Goal: Task Accomplishment & Management: Manage account settings

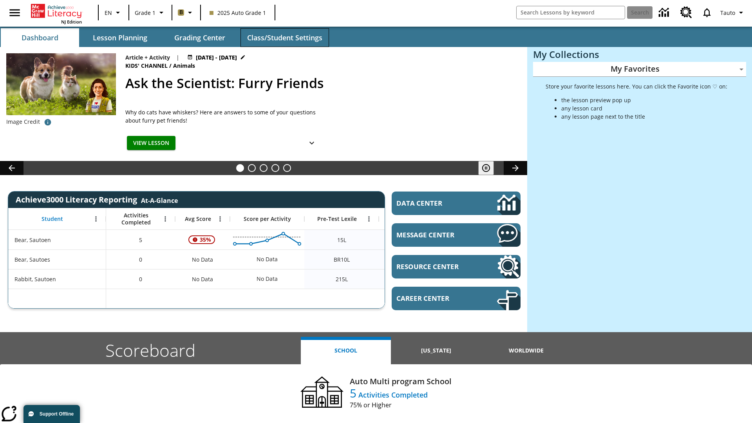
click at [284, 38] on span "Class/Student Settings" at bounding box center [284, 37] width 75 height 9
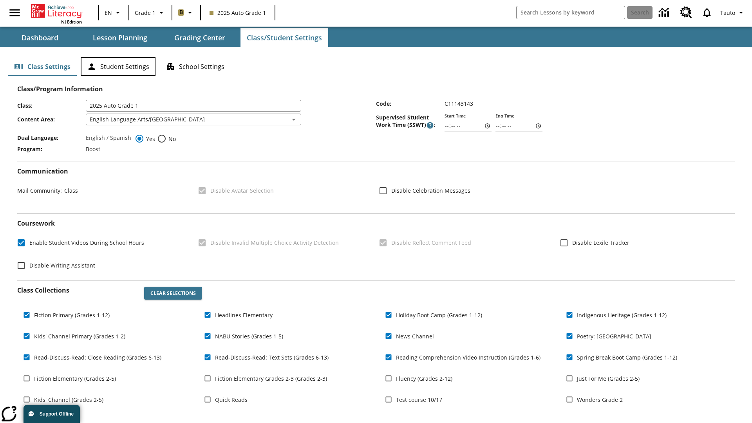
click at [118, 67] on button "Student Settings" at bounding box center [118, 66] width 75 height 19
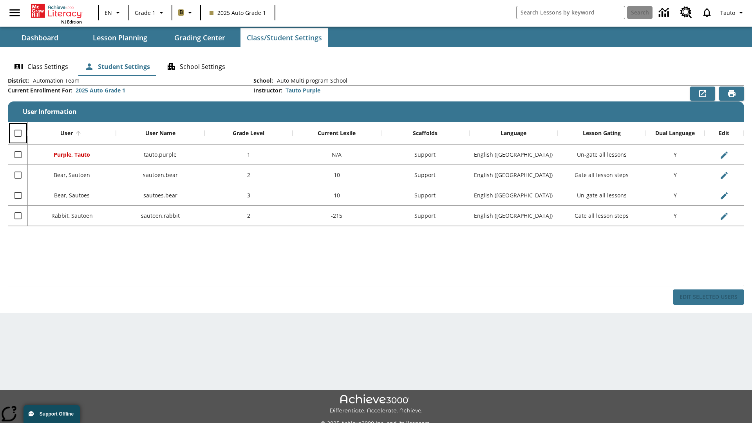
click at [18, 133] on input "Select all rows" at bounding box center [18, 133] width 16 height 16
checkbox input "true"
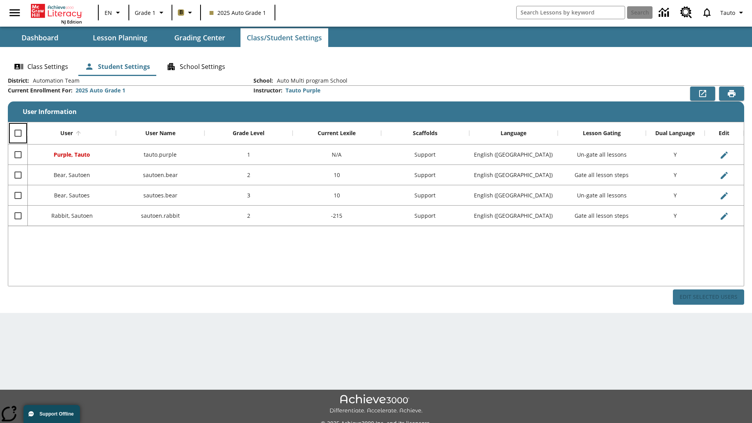
checkbox input "true"
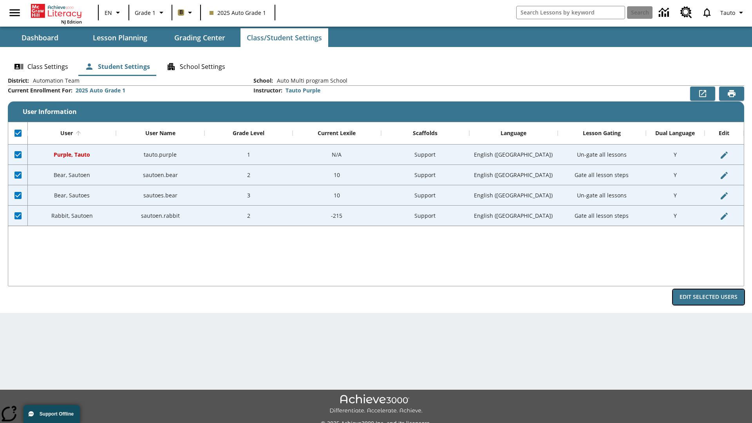
click at [708, 297] on button "Edit Selected Users" at bounding box center [708, 296] width 71 height 15
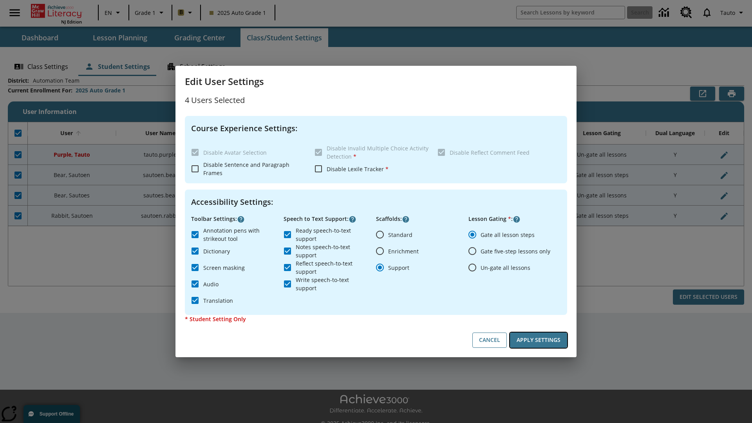
click at [538, 340] on button "Apply Settings" at bounding box center [538, 339] width 57 height 15
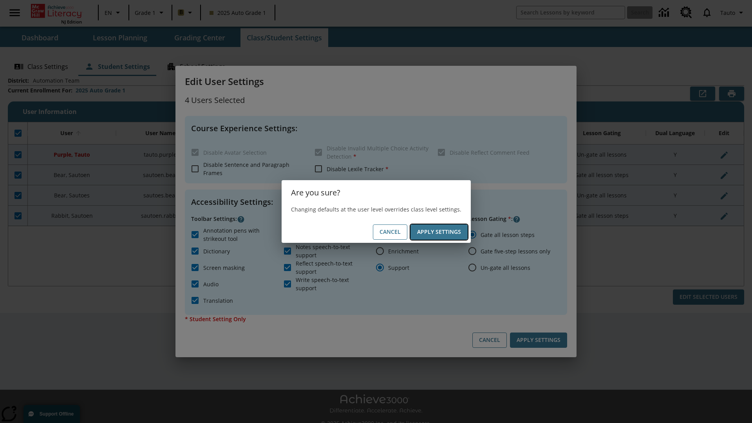
click at [438, 232] on button "Apply Settings" at bounding box center [438, 231] width 57 height 15
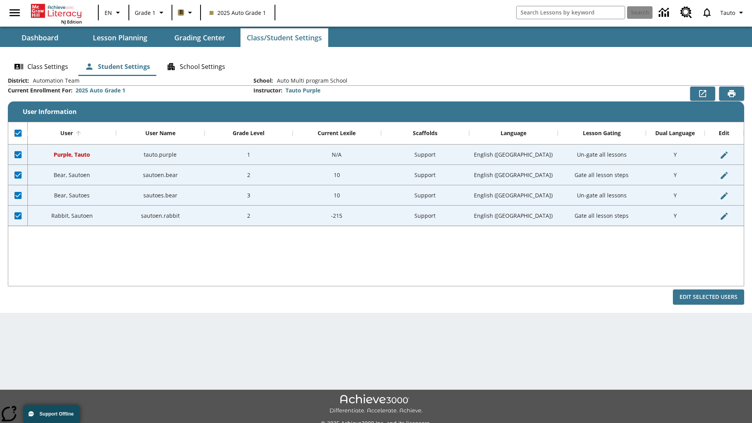
checkbox input "false"
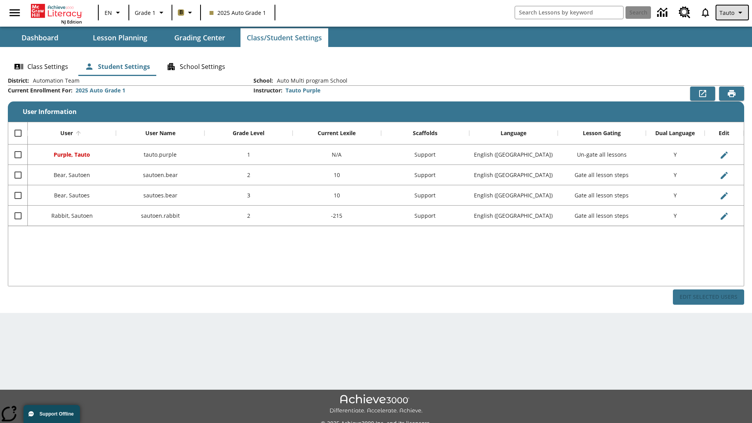
click at [732, 13] on span "Tauto" at bounding box center [726, 13] width 15 height 8
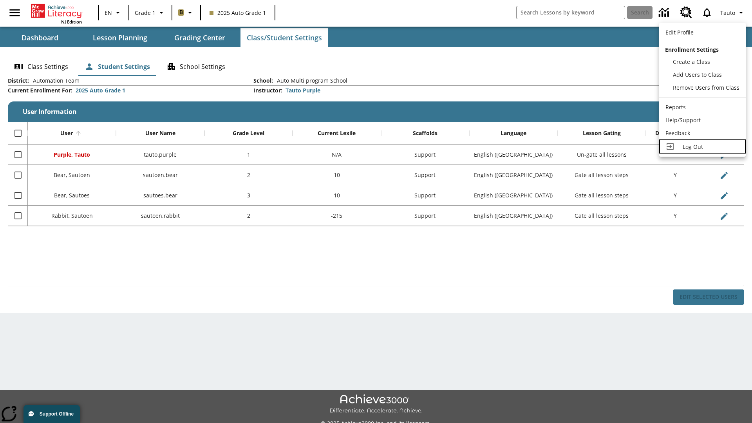
click at [702, 146] on span "Log Out" at bounding box center [692, 146] width 20 height 7
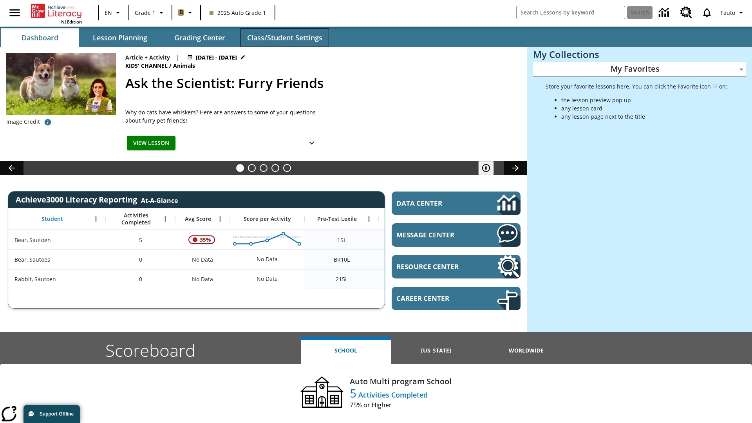
click at [284, 38] on span "Class/Student Settings" at bounding box center [284, 37] width 75 height 9
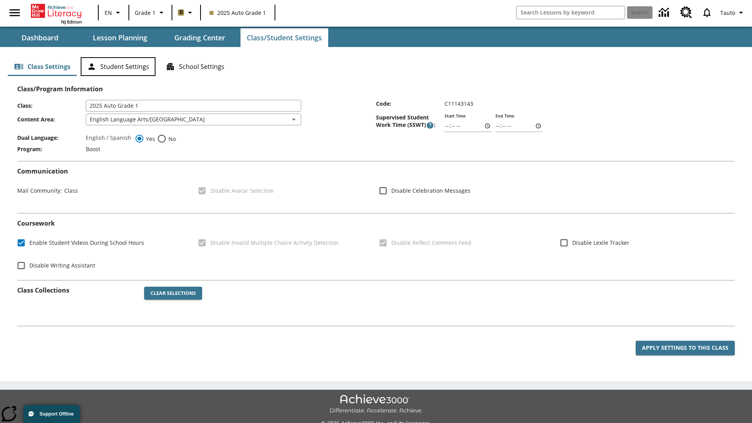
click at [118, 67] on button "Student Settings" at bounding box center [118, 66] width 75 height 19
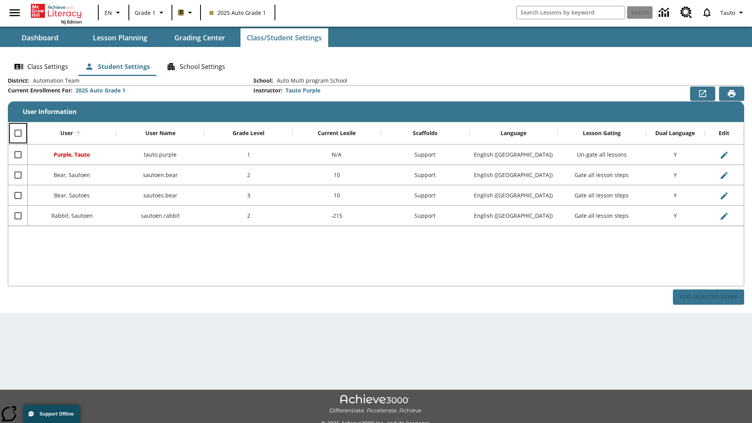
click at [18, 133] on input "Select all rows" at bounding box center [18, 133] width 16 height 16
checkbox input "true"
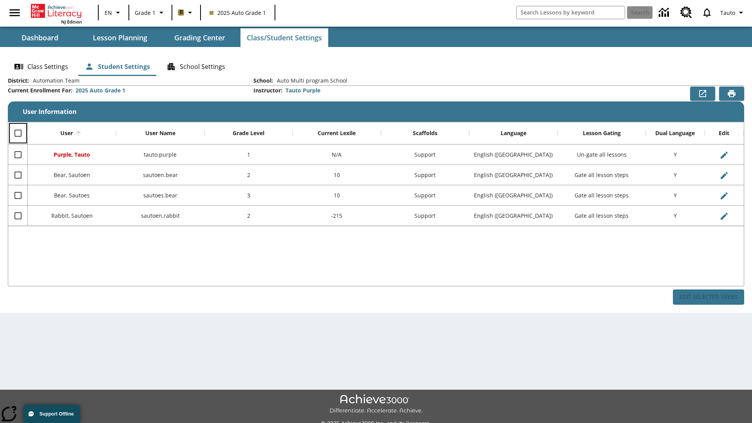
checkbox input "true"
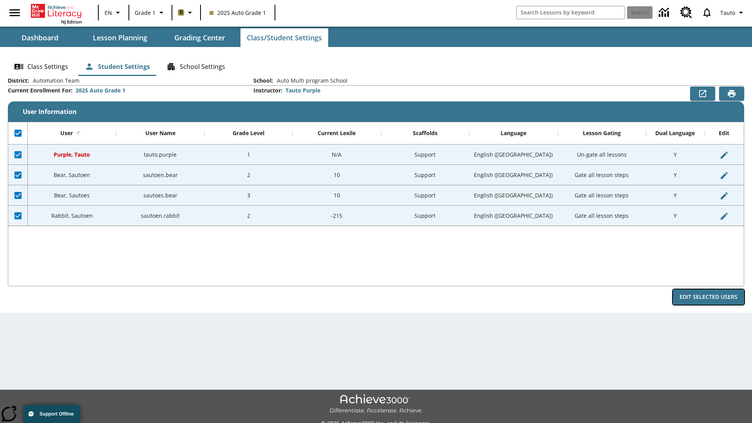
click at [708, 297] on button "Edit Selected Users" at bounding box center [708, 296] width 71 height 15
